Goal: Information Seeking & Learning: Learn about a topic

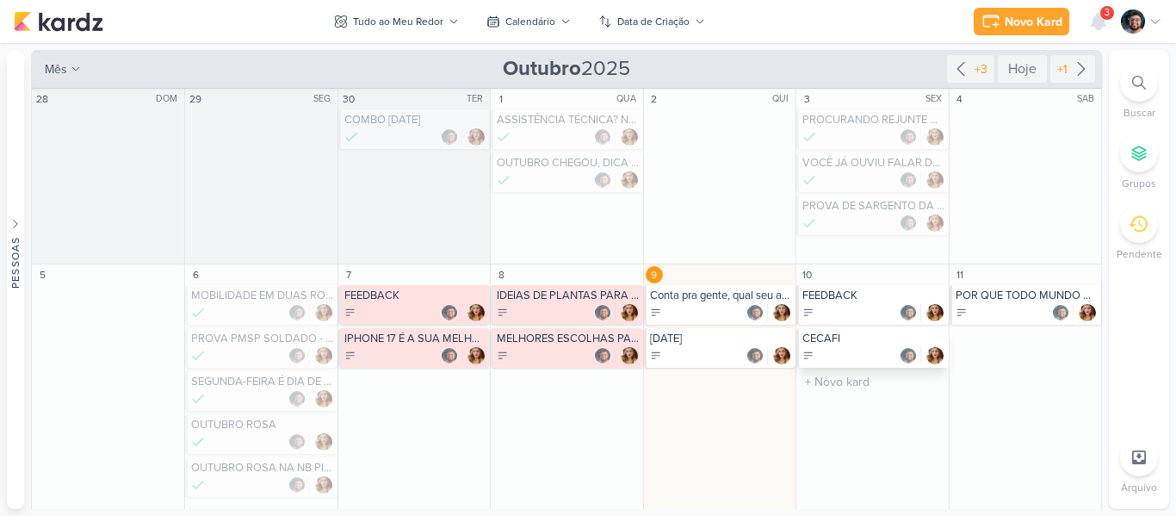
click at [815, 344] on div "CECAFI" at bounding box center [874, 339] width 142 height 14
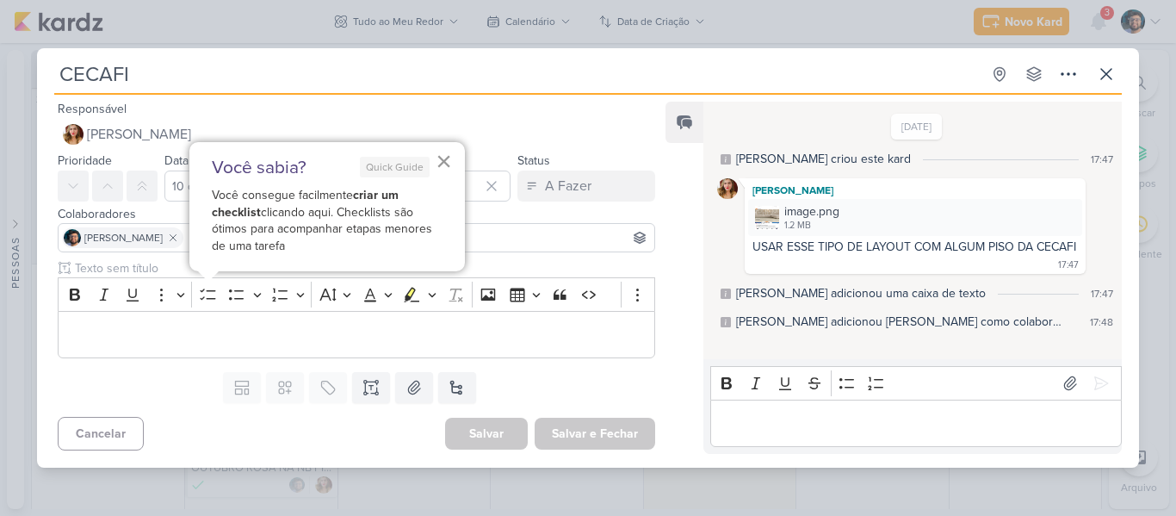
click at [449, 155] on button "×" at bounding box center [444, 161] width 16 height 28
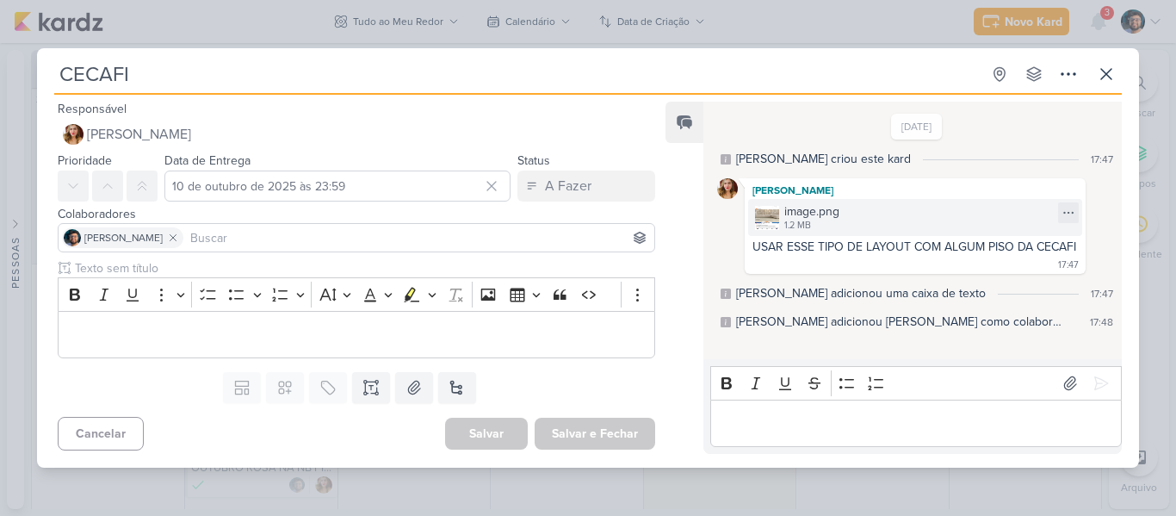
click at [925, 215] on div "image.png 1.2 MB" at bounding box center [915, 217] width 334 height 37
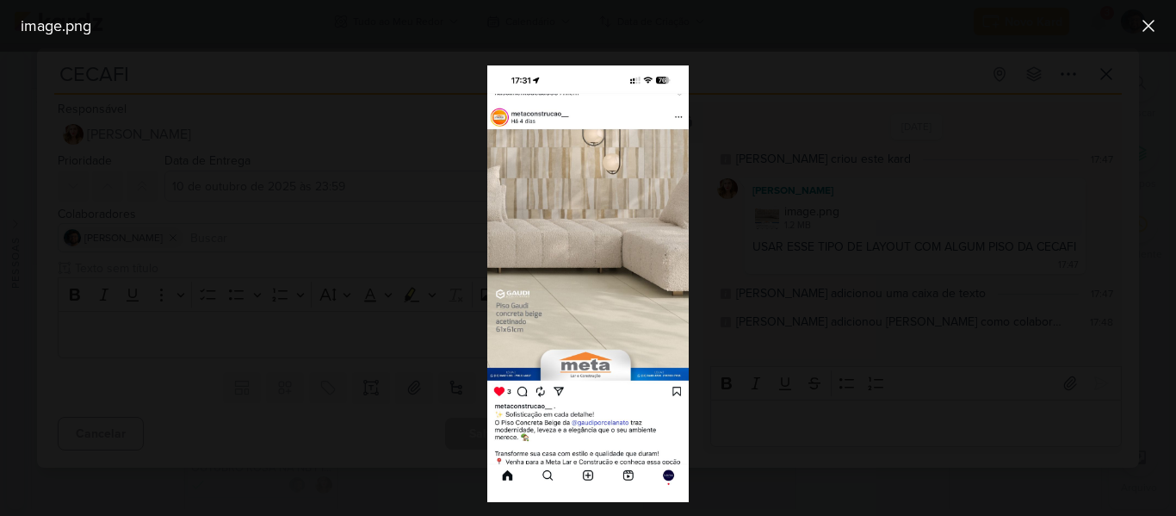
click at [903, 149] on div at bounding box center [588, 284] width 1176 height 464
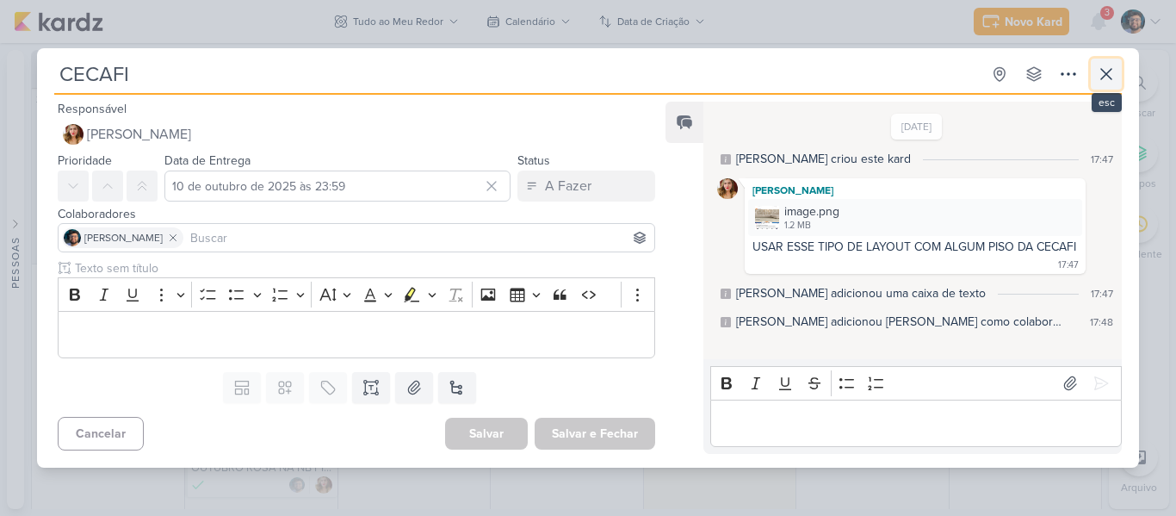
click at [1101, 88] on button at bounding box center [1106, 74] width 31 height 31
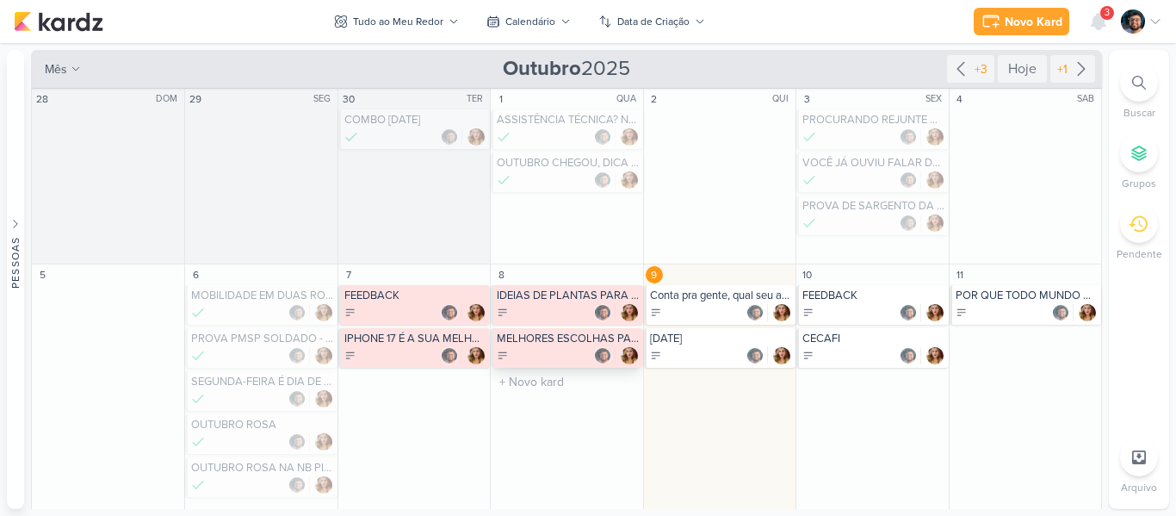
scroll to position [329, 0]
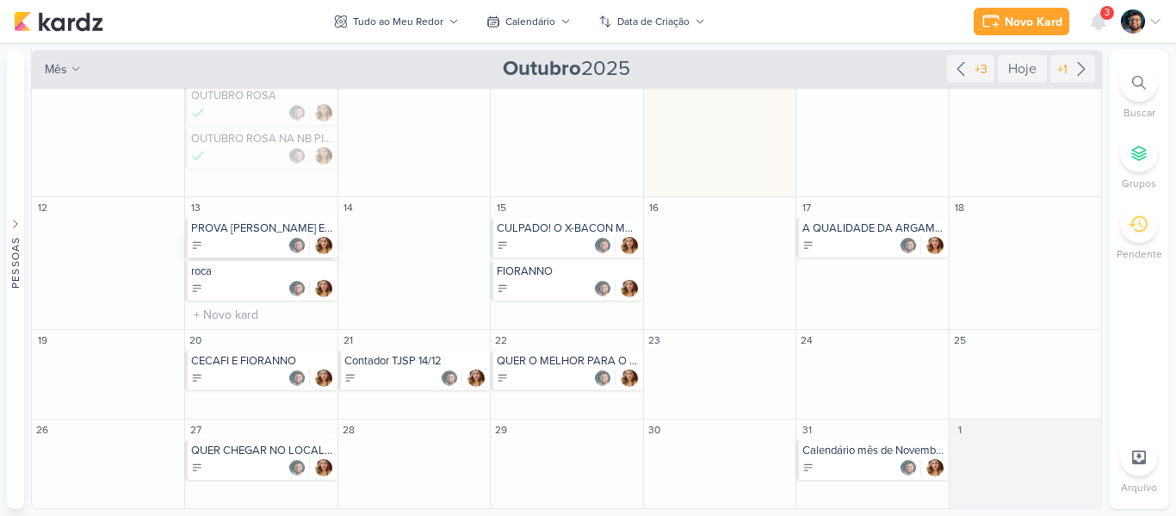
click at [246, 231] on div "PROVA [PERSON_NAME] ESCREVENTE 07/12" at bounding box center [262, 228] width 142 height 14
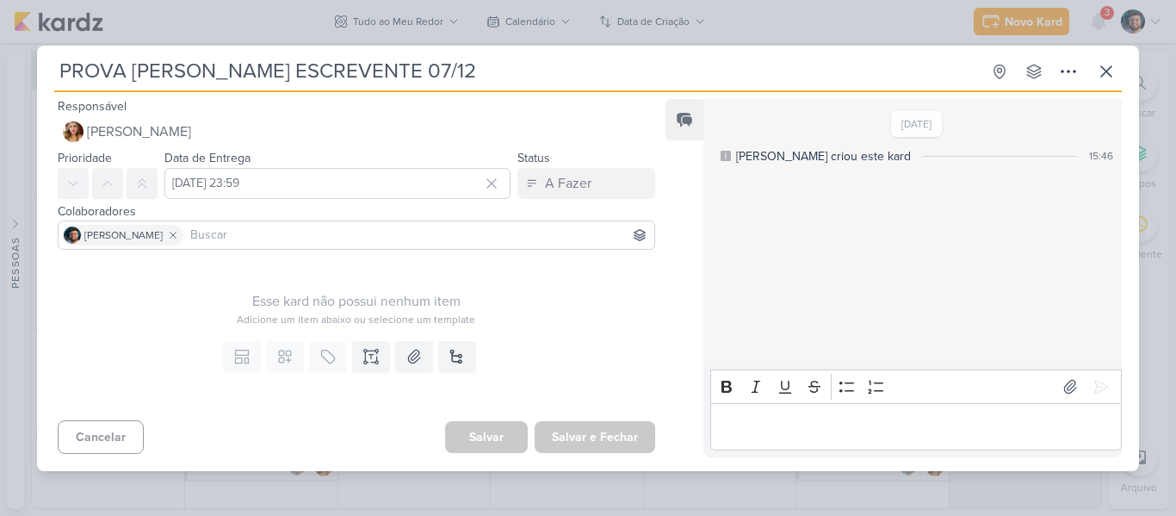
click at [570, 21] on div "PROVA [PERSON_NAME] ESCREVENTE 07/12 Criado por [PERSON_NAME]" at bounding box center [588, 258] width 1176 height 516
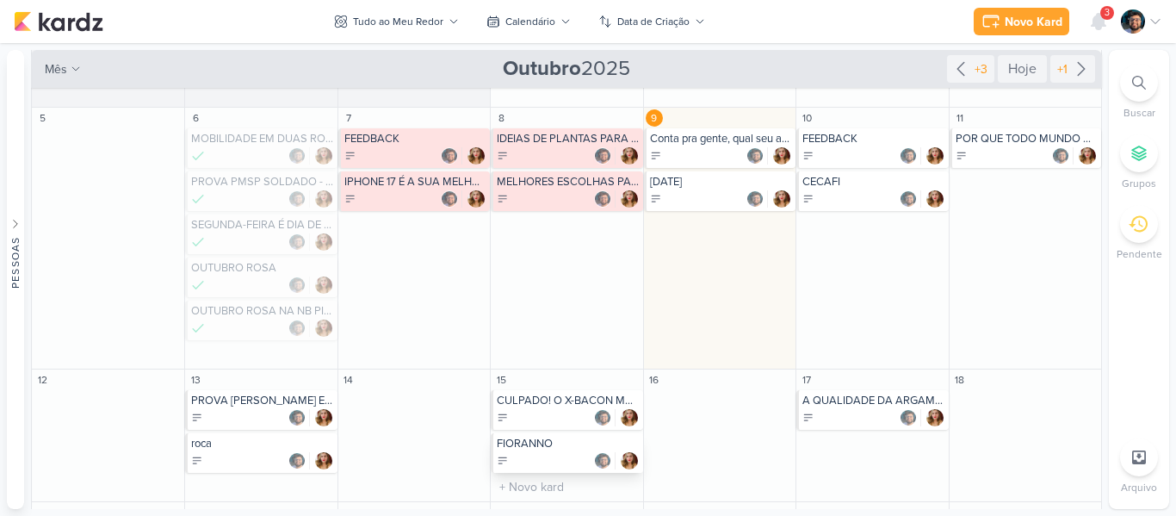
scroll to position [71, 0]
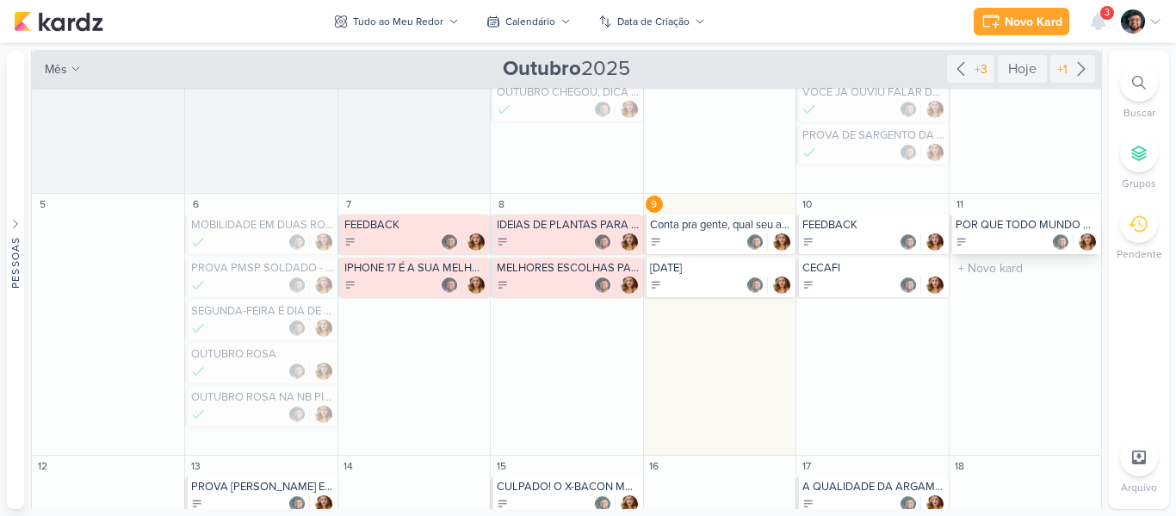
click at [1009, 231] on div "POR QUE TODO MUNDO AMA UM X-TUDO?" at bounding box center [1027, 225] width 142 height 14
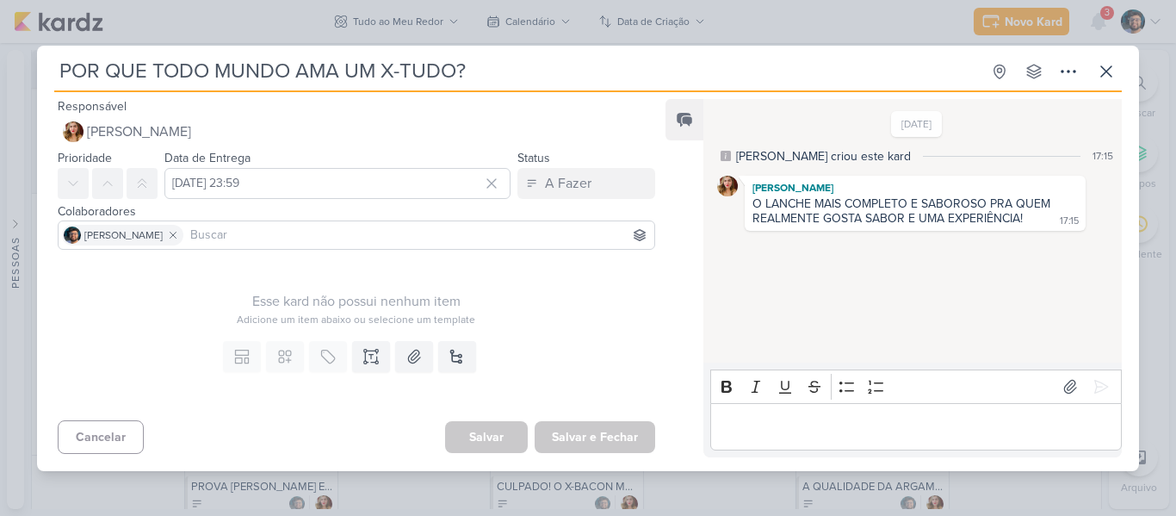
click at [511, 31] on div "POR QUE TODO MUNDO AMA UM X-TUDO? Criado por [PERSON_NAME]" at bounding box center [588, 258] width 1176 height 516
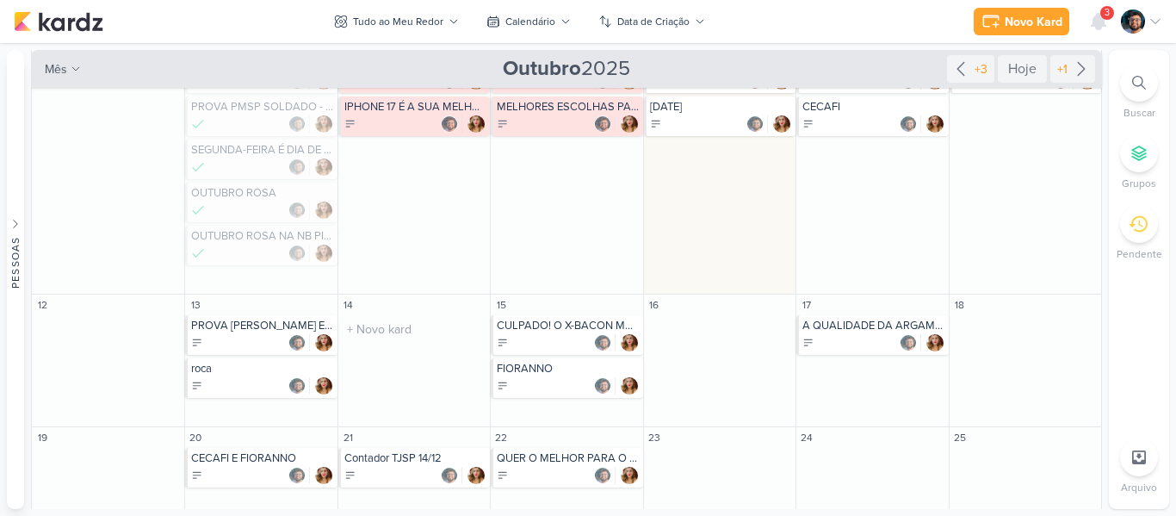
scroll to position [243, 0]
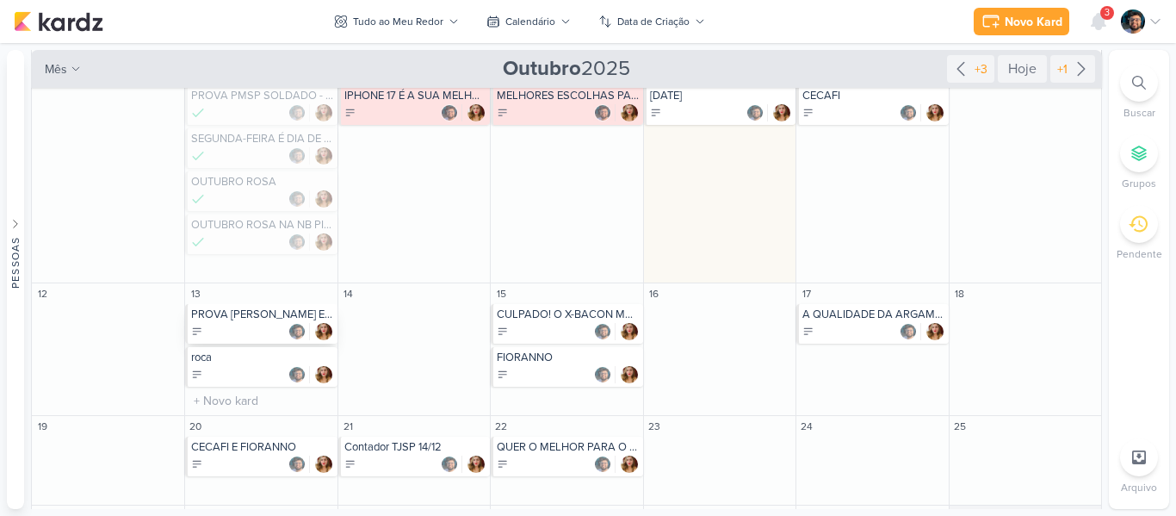
click at [258, 322] on div "PROVA [PERSON_NAME] ESCREVENTE 07/12" at bounding box center [261, 324] width 152 height 40
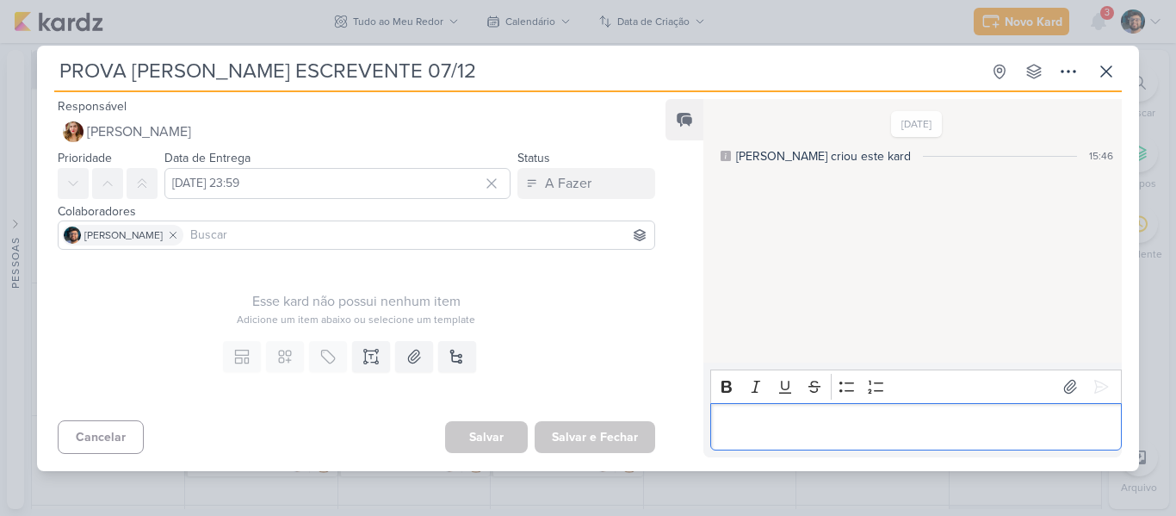
click at [873, 419] on p "Editor editing area: main" at bounding box center [916, 426] width 394 height 21
click at [1116, 40] on div "PROVA [PERSON_NAME] ESCREVENTE 07/12 Criado por [PERSON_NAME]" at bounding box center [588, 258] width 1176 height 516
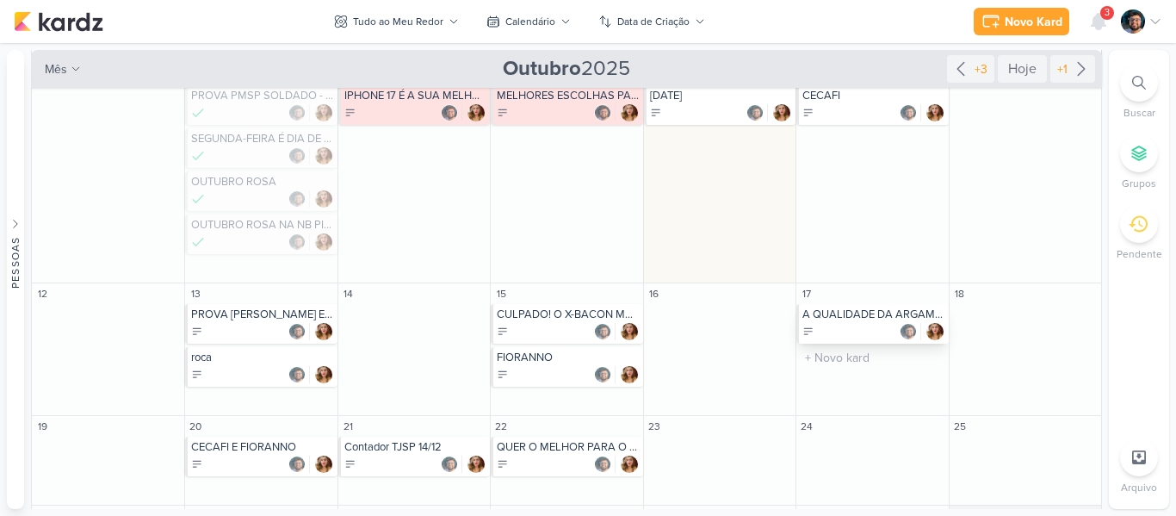
click at [836, 326] on div at bounding box center [874, 331] width 142 height 17
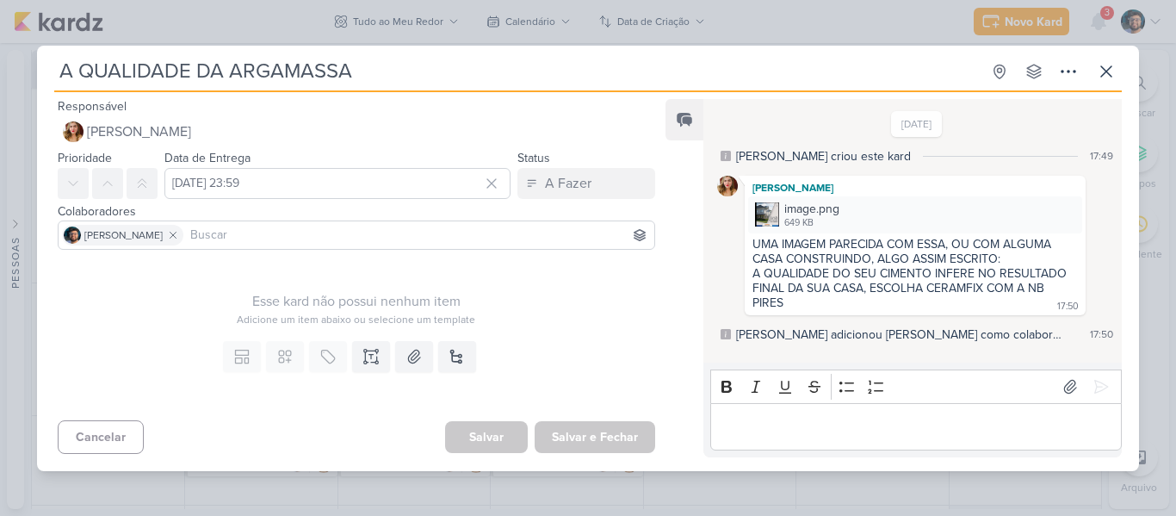
click at [778, 19] on div "A QUALIDADE DA ARGAMASSA Criado por [PERSON_NAME]" at bounding box center [588, 258] width 1176 height 516
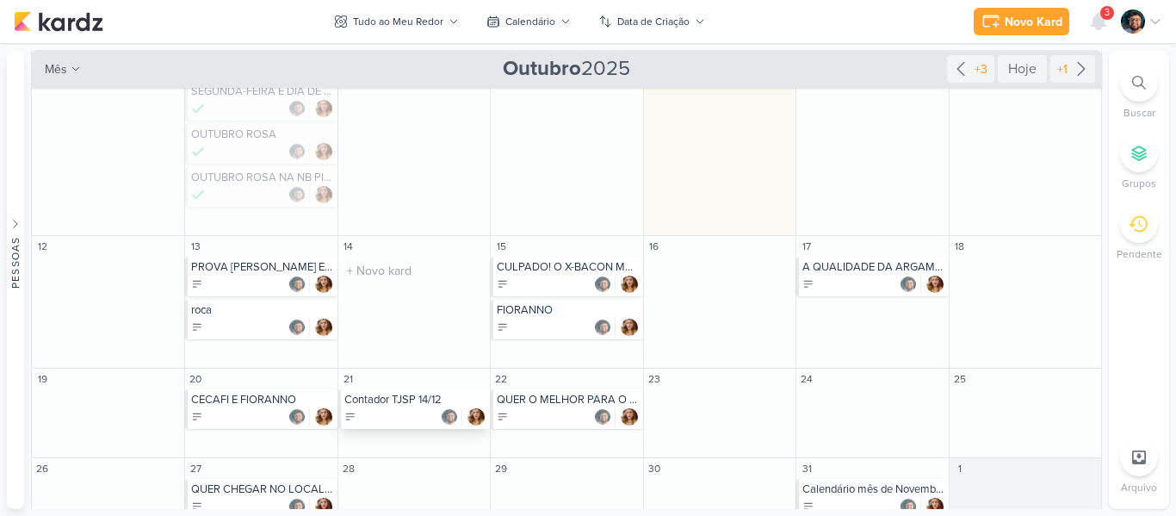
scroll to position [329, 0]
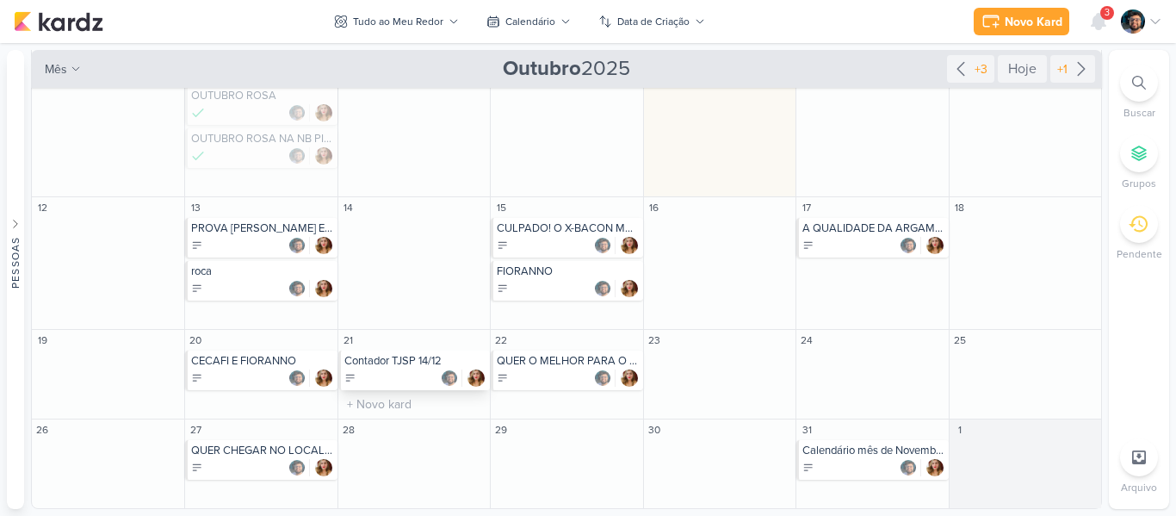
click at [372, 369] on div "Contador TJSP 14/12" at bounding box center [414, 370] width 152 height 40
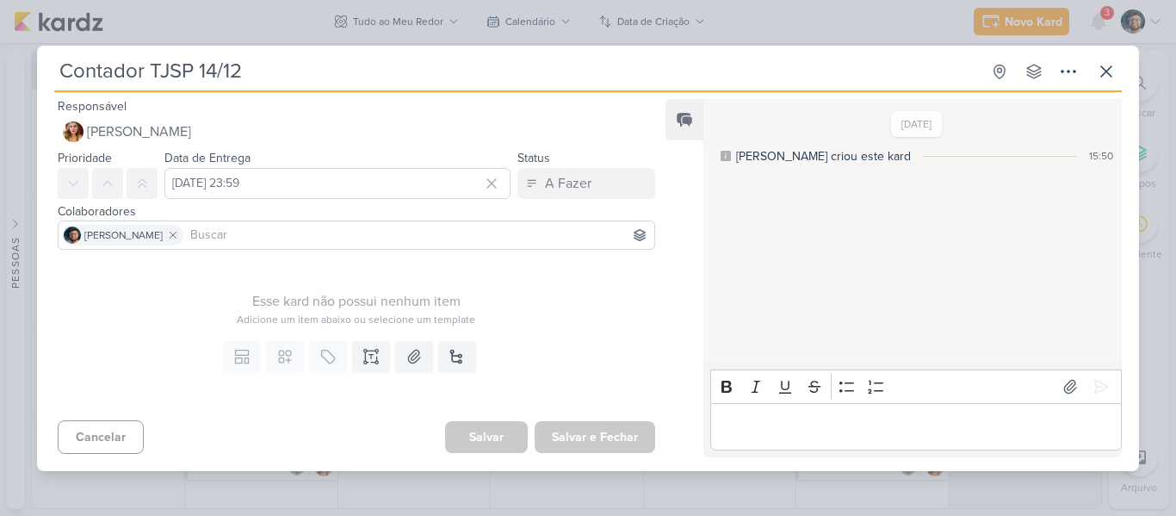
click at [793, 422] on p "Editor editing area: main" at bounding box center [916, 426] width 394 height 21
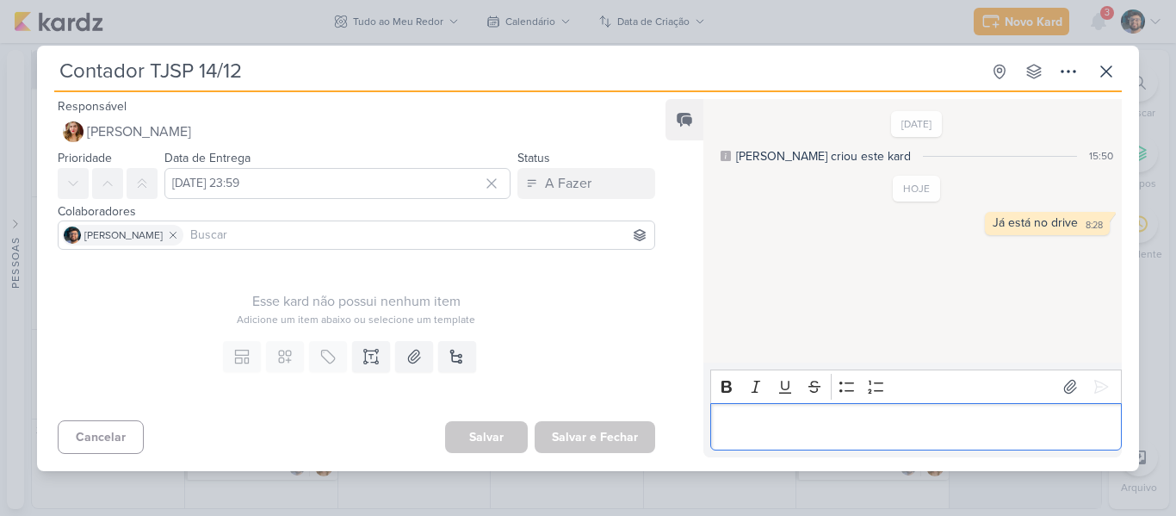
click at [779, 37] on div "Contador TJSP 14/12 Criado por [PERSON_NAME]" at bounding box center [588, 258] width 1176 height 516
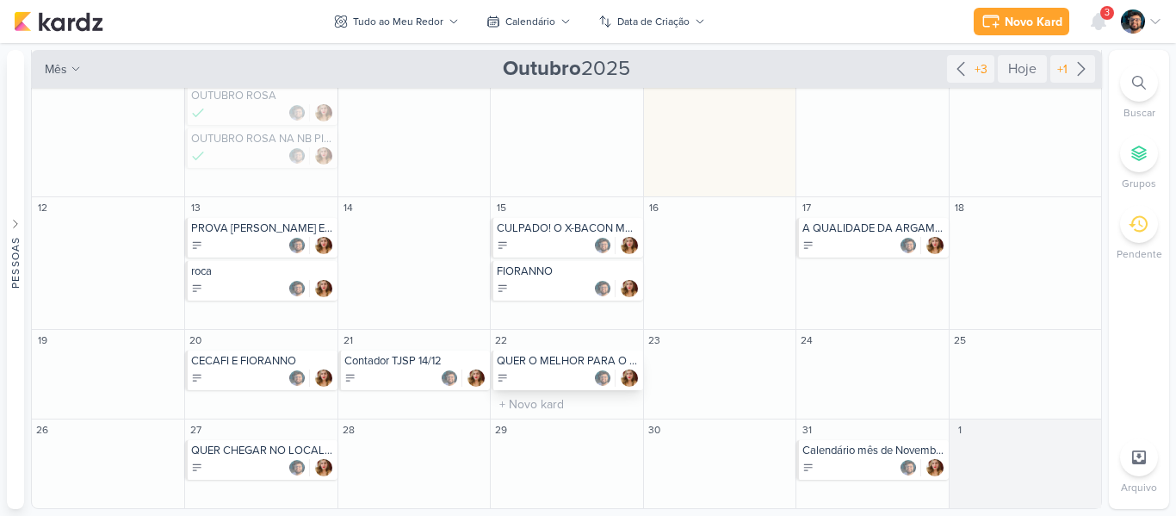
click at [589, 369] on div "QUER O MELHOR PARA O SEU DEPÓSITO? SOMENTE COM A NB PIRES" at bounding box center [567, 370] width 152 height 40
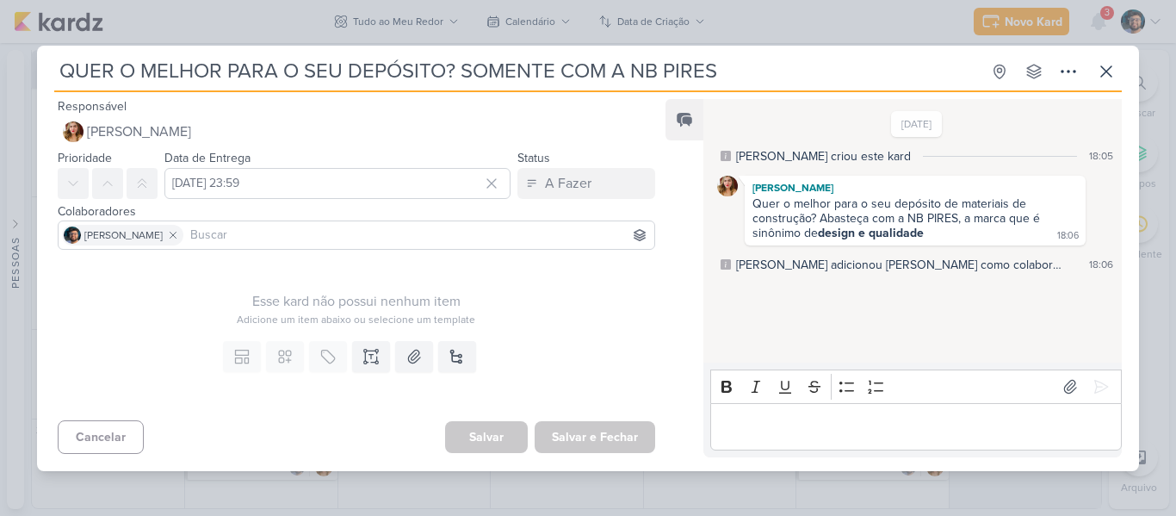
click at [689, 33] on div "QUER O MELHOR PARA O SEU DEPÓSITO? SOMENTE COM A NB PIRES Criado por [PERSON_NA…" at bounding box center [588, 258] width 1176 height 516
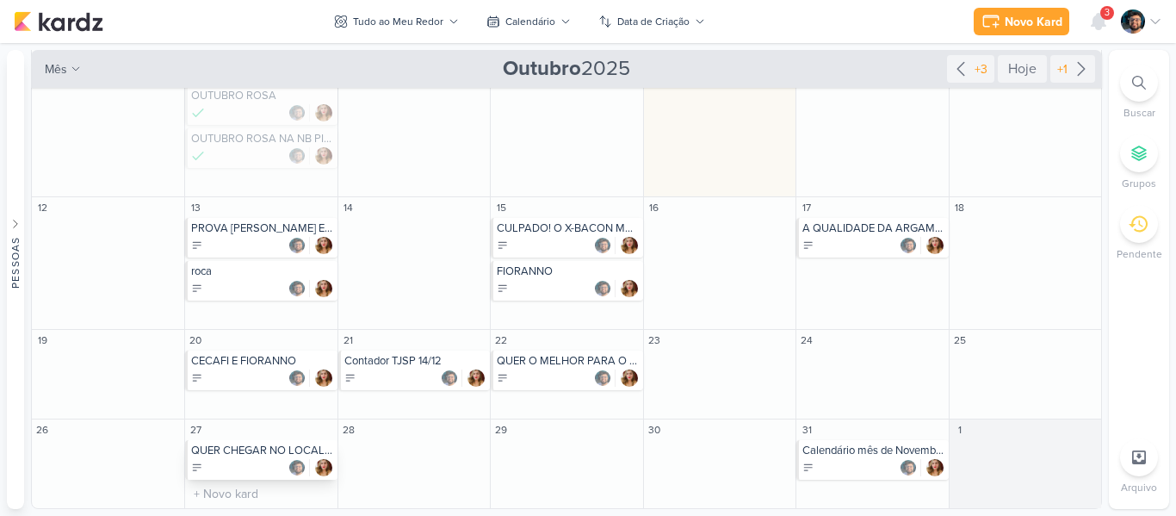
click at [247, 457] on div "QUER CHEGAR NO LOCAL DE PROVA COM PONTUALIDADE? REGINA TRANSPORTES" at bounding box center [261, 460] width 152 height 40
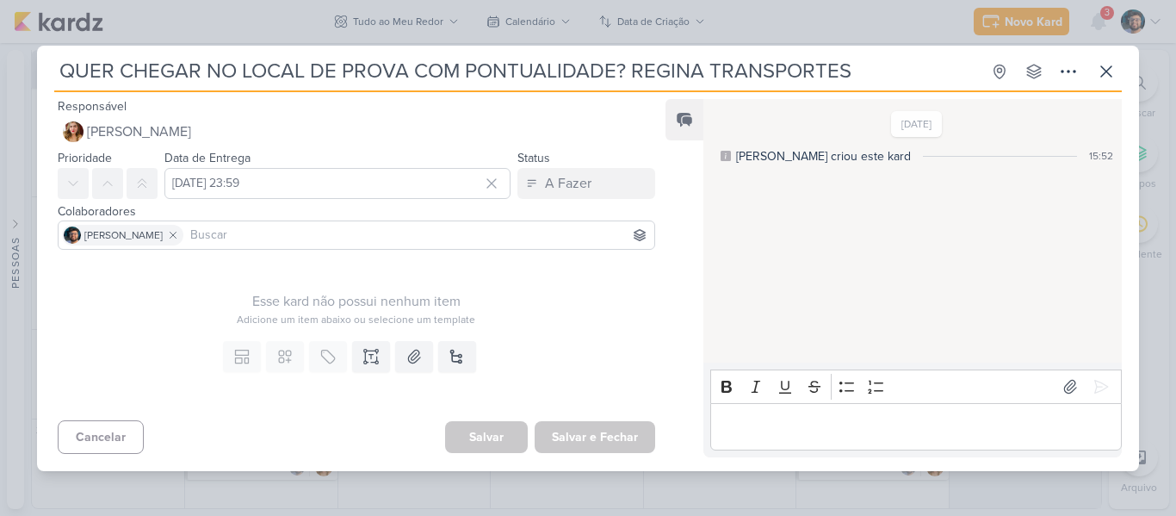
click at [809, 417] on p "Editor editing area: main" at bounding box center [916, 426] width 394 height 21
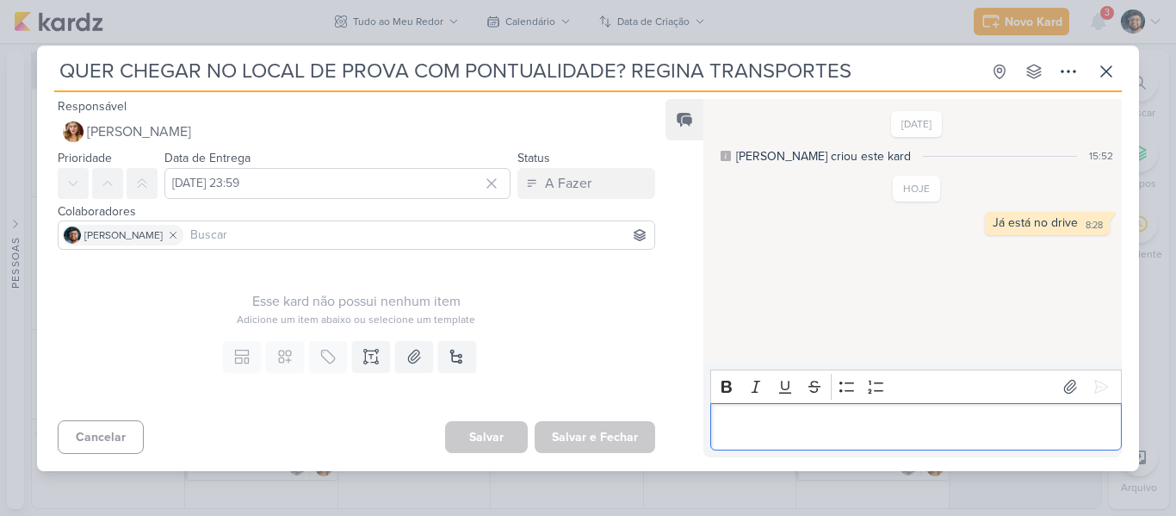
click at [689, 30] on div "QUER CHEGAR NO LOCAL DE PROVA COM PONTUALIDADE? REGINA TRANSPORTES Criado por […" at bounding box center [588, 258] width 1176 height 516
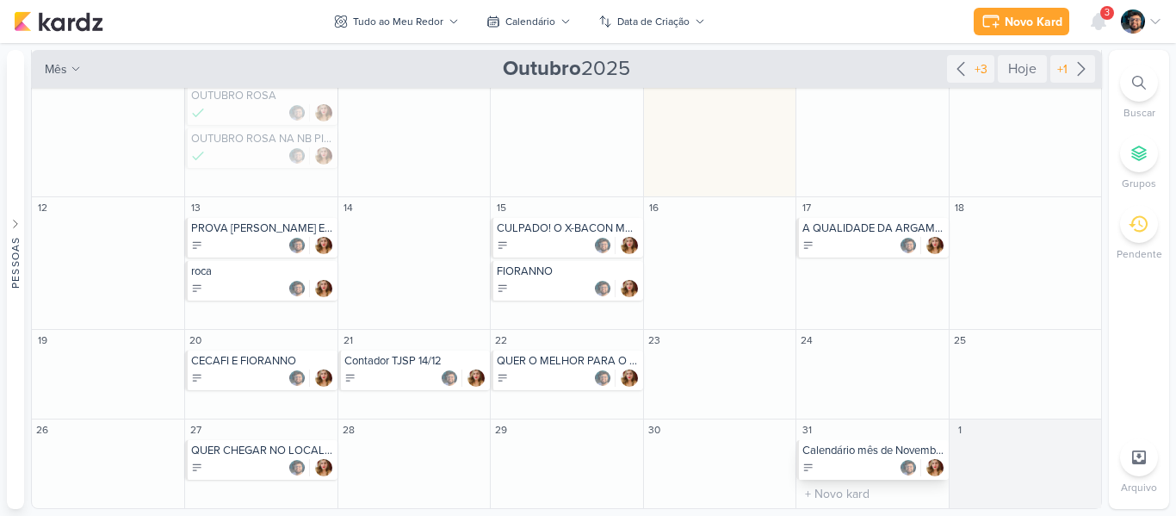
click at [842, 458] on div "Calendário mês de Novembro" at bounding box center [873, 460] width 152 height 40
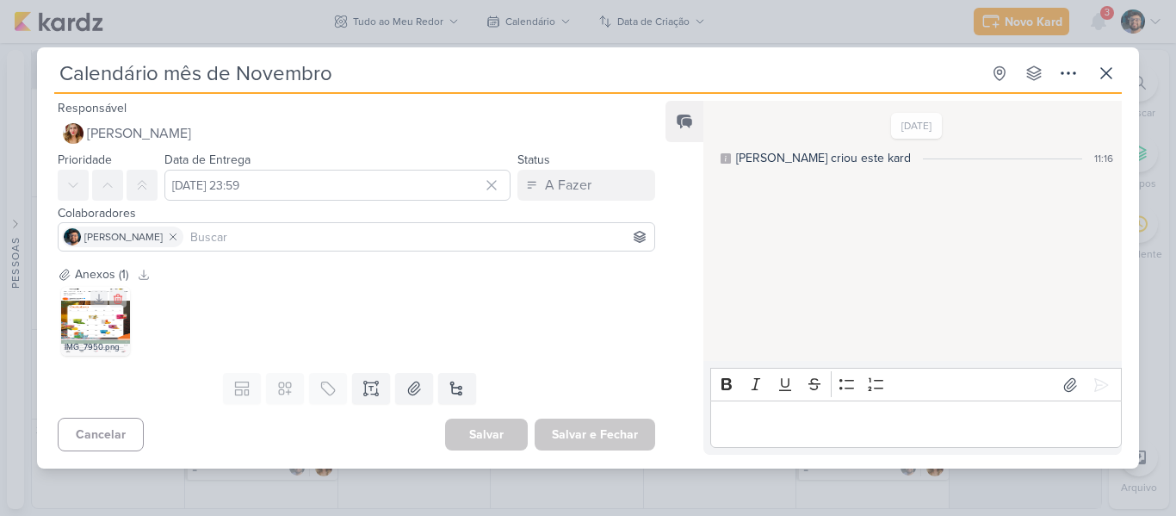
click at [84, 325] on img at bounding box center [95, 321] width 69 height 69
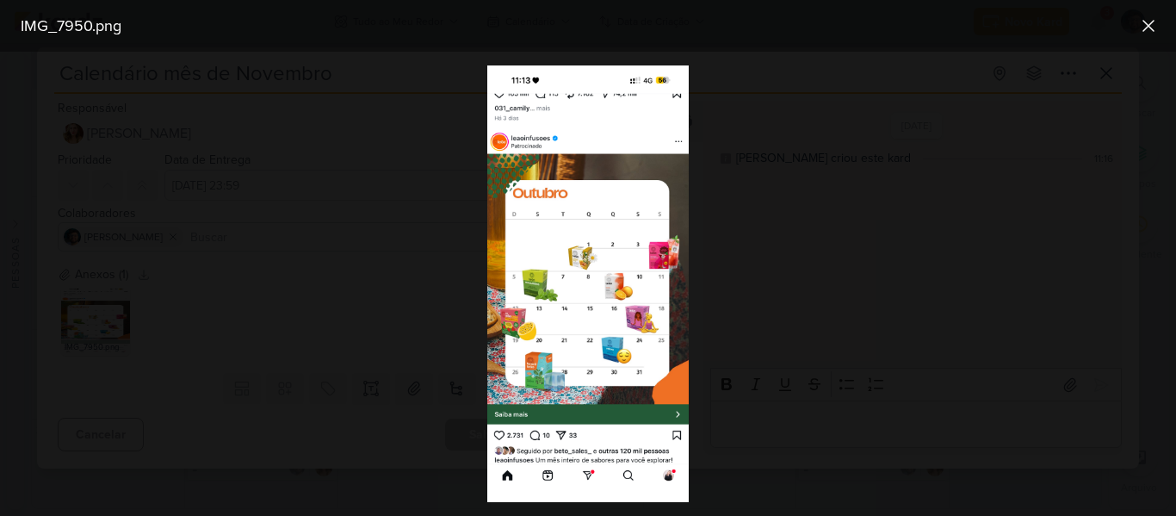
click at [780, 251] on div at bounding box center [588, 284] width 1176 height 464
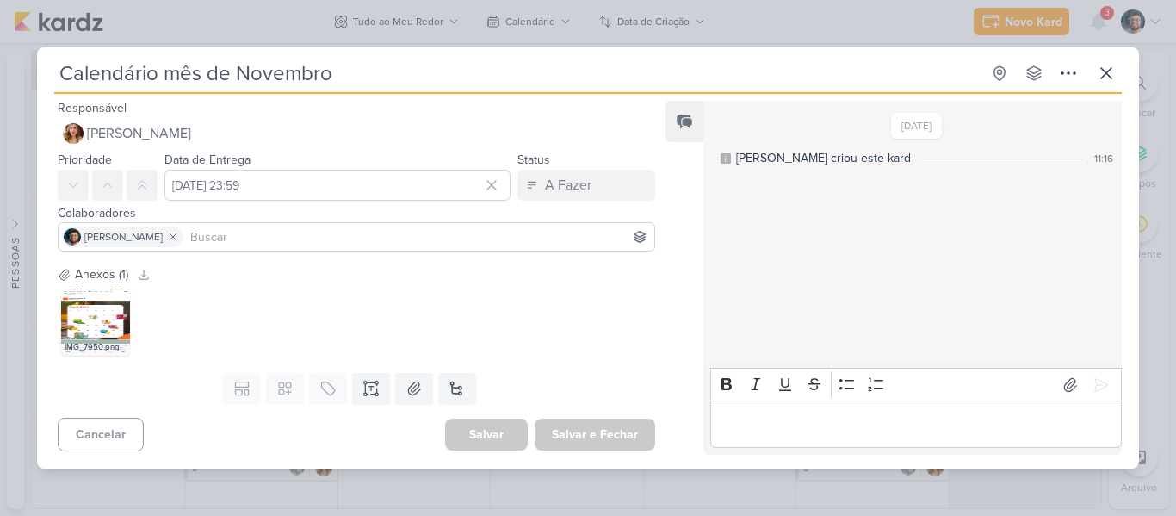
click at [848, 21] on div "Calendário mês de Novembro Criado por [PERSON_NAME]" at bounding box center [588, 258] width 1176 height 516
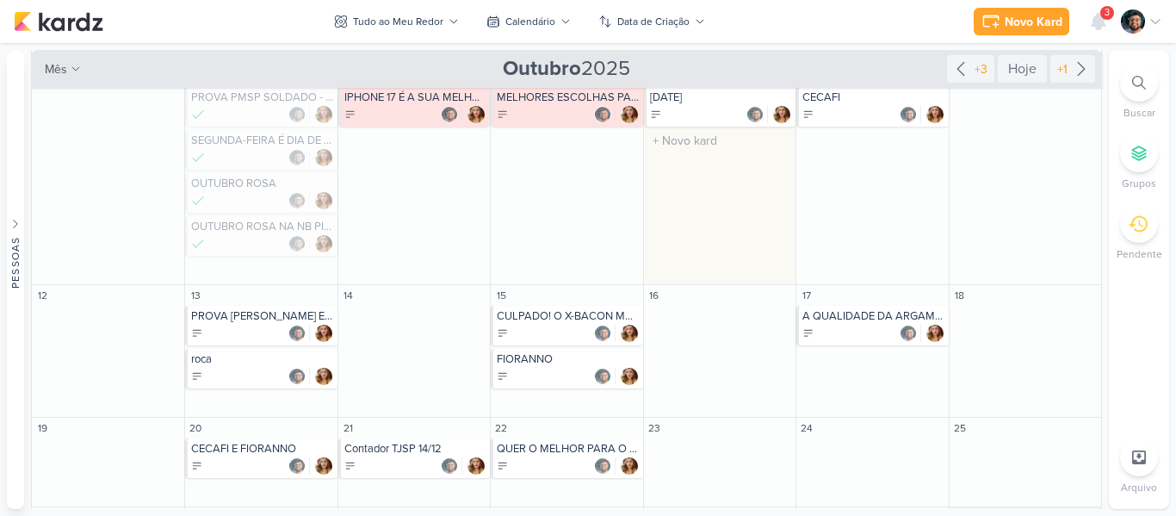
scroll to position [157, 0]
